Goal: Transaction & Acquisition: Subscribe to service/newsletter

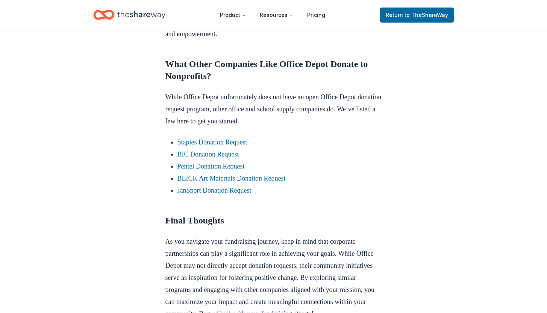
scroll to position [600, 0]
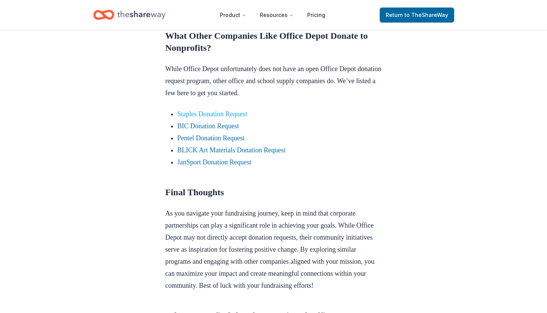
click at [210, 118] on link "Staples Donation Request" at bounding box center [213, 114] width 70 height 8
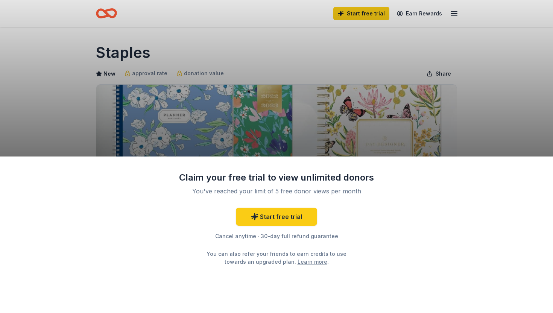
click at [489, 118] on div "Claim your free trial to view unlimited donors You've reached your limit of 5 f…" at bounding box center [276, 156] width 553 height 313
click at [461, 130] on div "Claim your free trial to view unlimited donors You've reached your limit of 5 f…" at bounding box center [276, 156] width 553 height 313
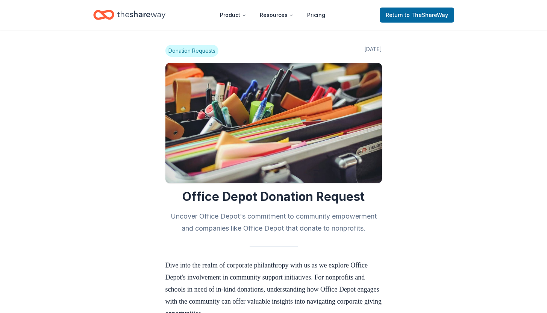
scroll to position [598, 0]
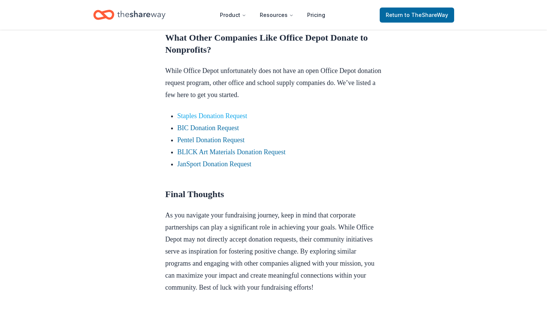
click at [216, 120] on link "Staples Donation Request" at bounding box center [213, 116] width 70 height 8
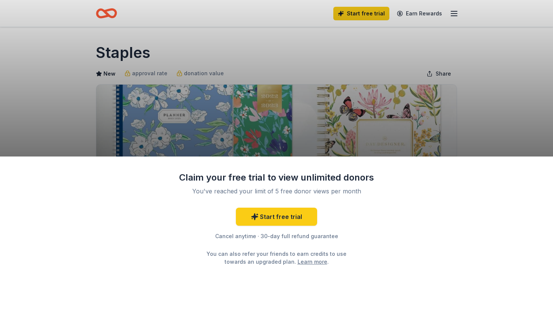
click at [520, 129] on div "Claim your free trial to view unlimited donors You've reached your limit of 5 f…" at bounding box center [276, 156] width 553 height 313
click at [286, 214] on link "Start free trial" at bounding box center [276, 217] width 81 height 18
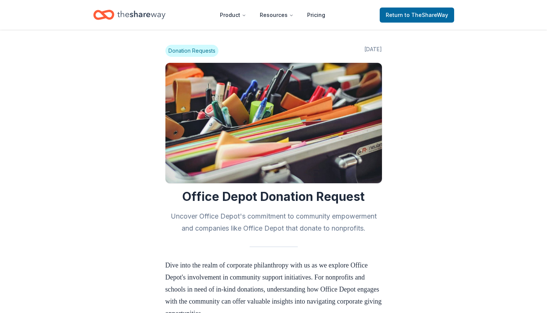
scroll to position [595, 0]
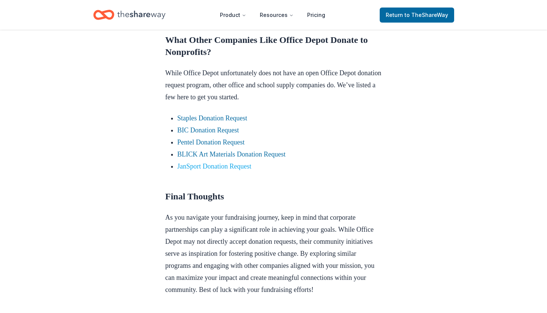
click at [217, 170] on link "JanSport Donation Request" at bounding box center [215, 166] width 74 height 8
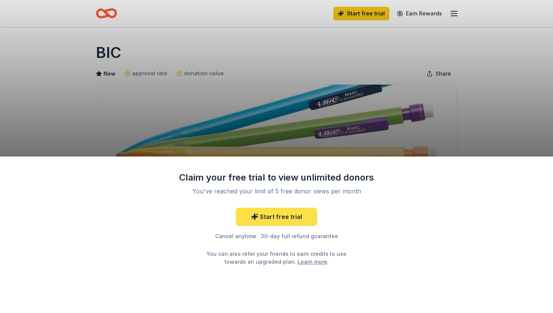
click at [269, 220] on link "Start free trial" at bounding box center [276, 217] width 81 height 18
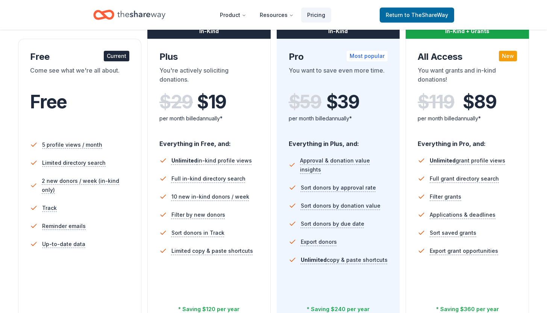
scroll to position [239, 0]
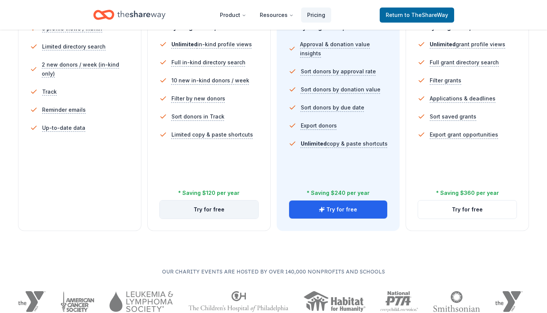
click at [208, 209] on button "Try for free" at bounding box center [209, 209] width 99 height 18
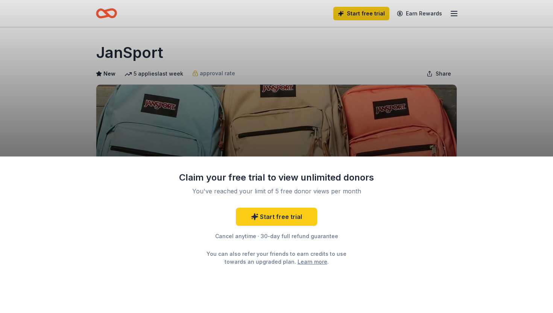
click at [261, 56] on div "Claim your free trial to view unlimited donors You've reached your limit of 5 f…" at bounding box center [276, 156] width 553 height 313
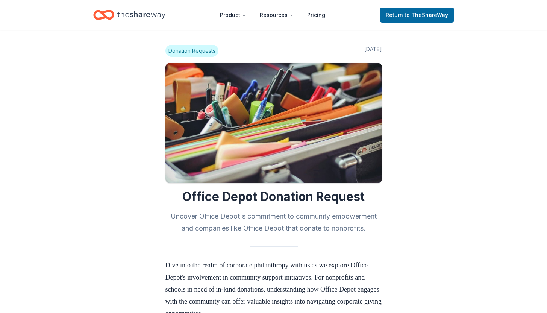
scroll to position [594, 0]
